Goal: Ask a question

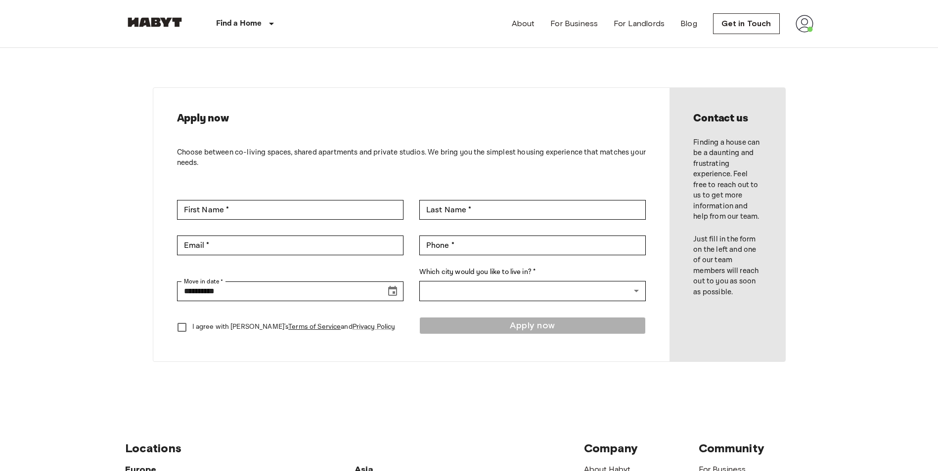
click at [803, 26] on img at bounding box center [804, 24] width 18 height 18
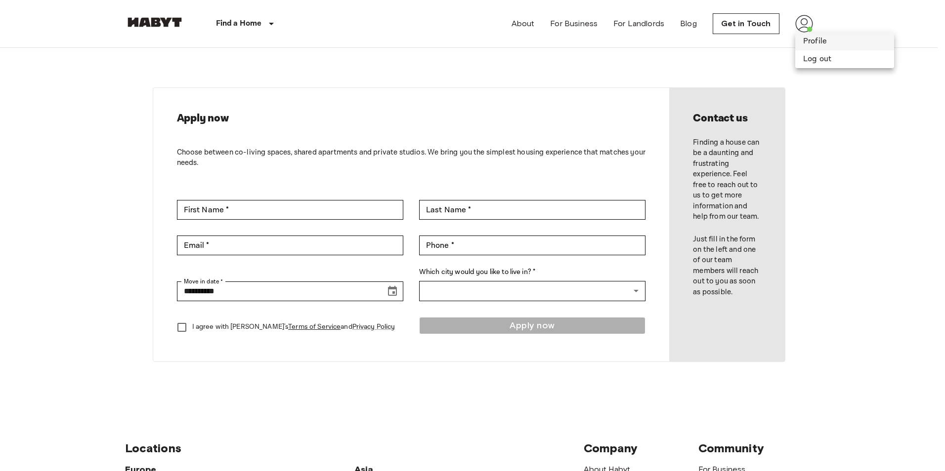
click at [819, 42] on li "Profile" at bounding box center [844, 42] width 99 height 18
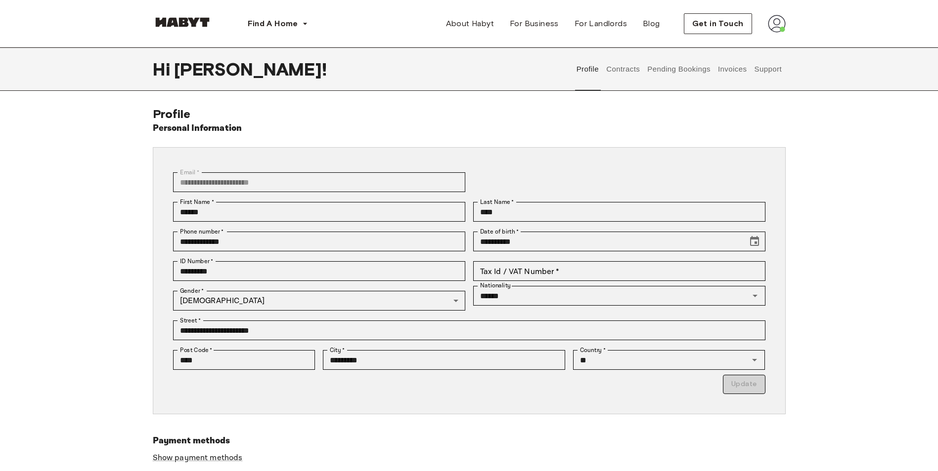
click at [761, 67] on button "Support" at bounding box center [768, 68] width 30 height 43
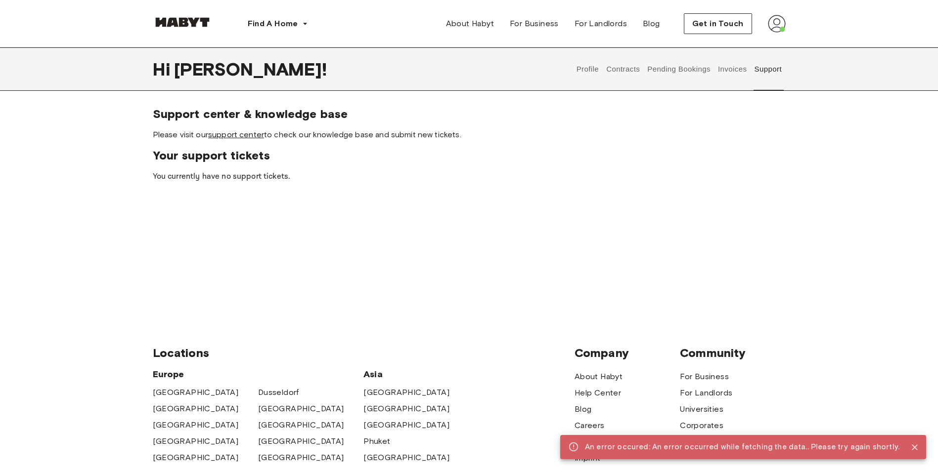
click at [235, 137] on link "support center" at bounding box center [236, 134] width 56 height 9
